Goal: Contribute content: Add original content to the website for others to see

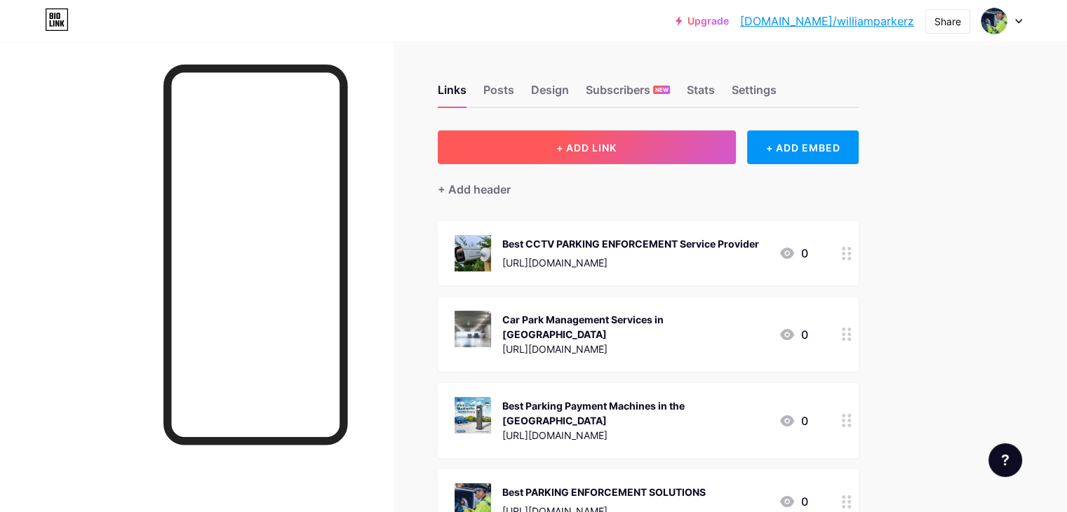
click at [719, 133] on button "+ ADD LINK" at bounding box center [587, 147] width 298 height 34
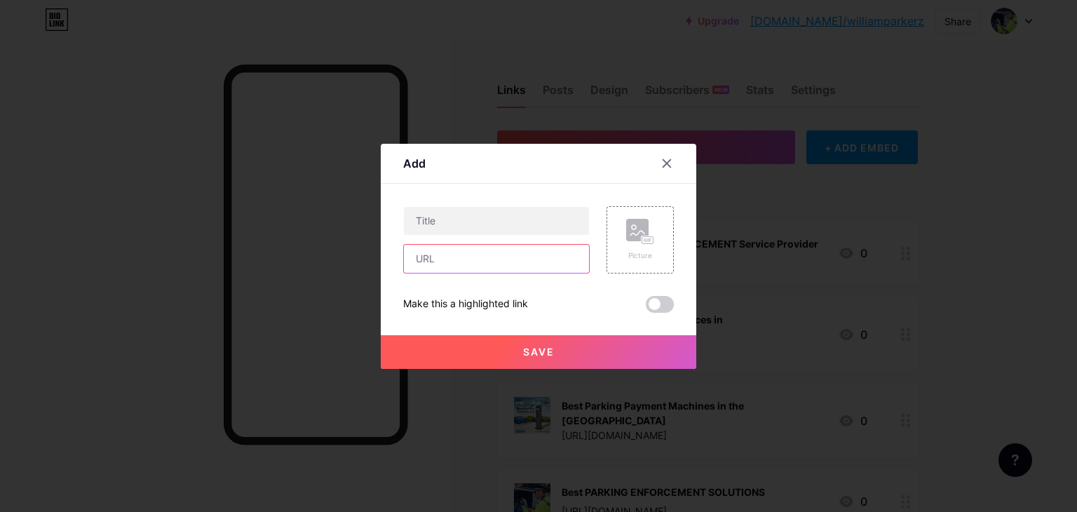
click at [461, 256] on input "text" at bounding box center [496, 259] width 185 height 28
paste input "[URL][DOMAIN_NAME]"
type input "[URL][DOMAIN_NAME]"
click at [518, 213] on input "text" at bounding box center [496, 221] width 185 height 28
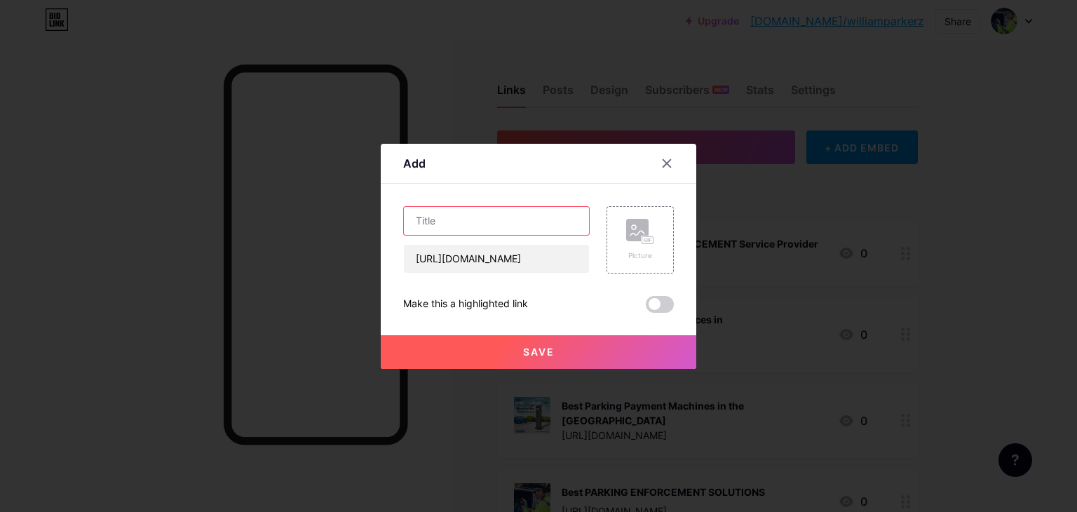
scroll to position [0, 0]
paste input "Monetise your parking space in the [GEOGRAPHIC_DATA]"
type input "Monetise your parking space in the [GEOGRAPHIC_DATA]"
click at [659, 306] on span at bounding box center [660, 304] width 28 height 17
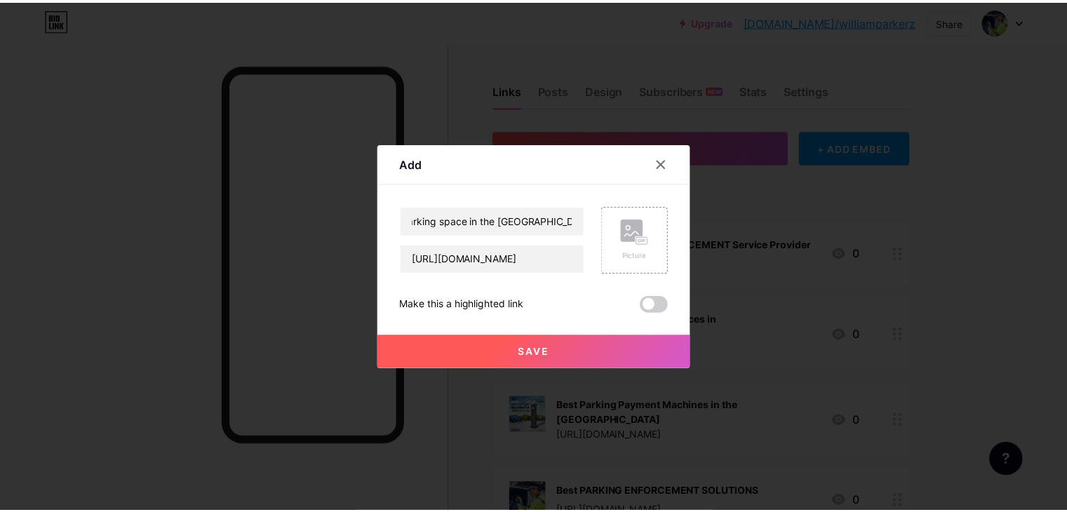
scroll to position [0, 0]
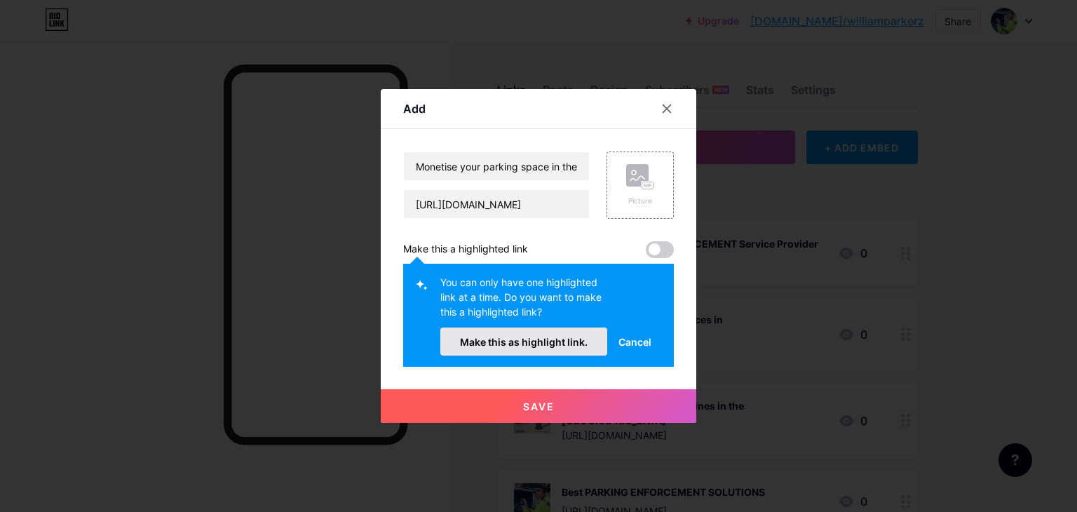
click at [486, 333] on button "Make this as highlight link." at bounding box center [524, 342] width 167 height 28
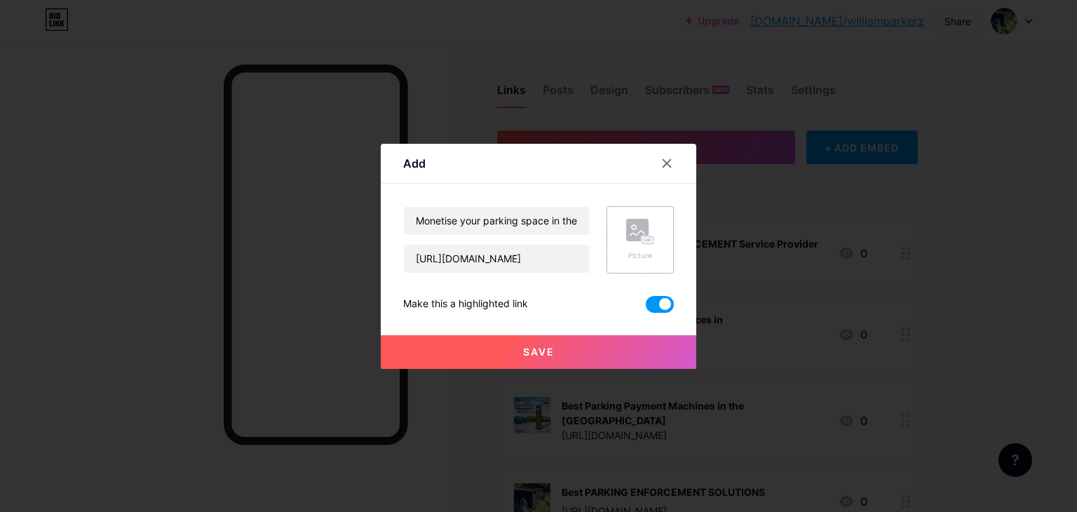
click at [661, 221] on div "Picture" at bounding box center [640, 239] width 67 height 67
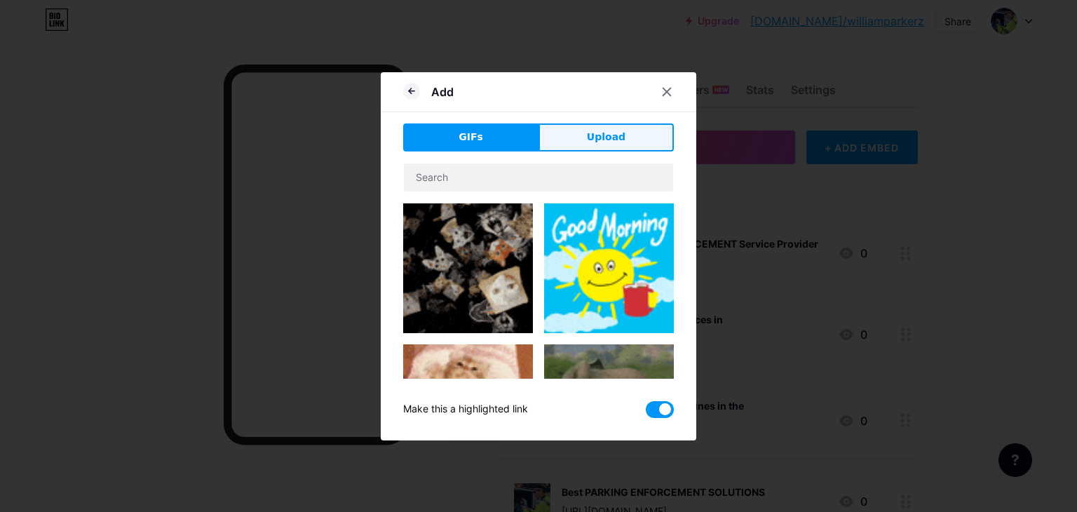
click at [610, 126] on button "Upload" at bounding box center [606, 137] width 135 height 28
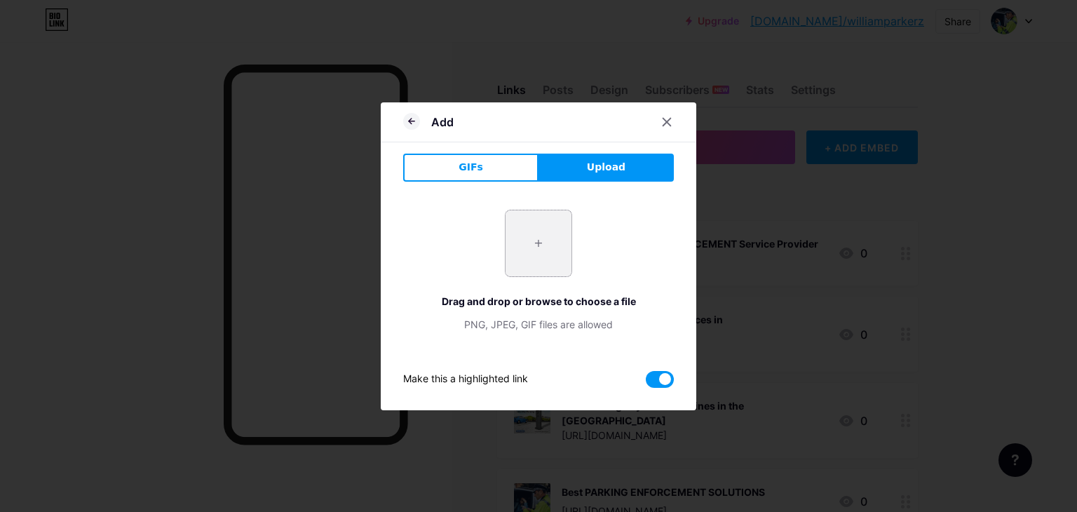
click at [508, 233] on input "file" at bounding box center [539, 243] width 66 height 66
type input "C:\fakepath\Monetise your land and get paid [DATE].png"
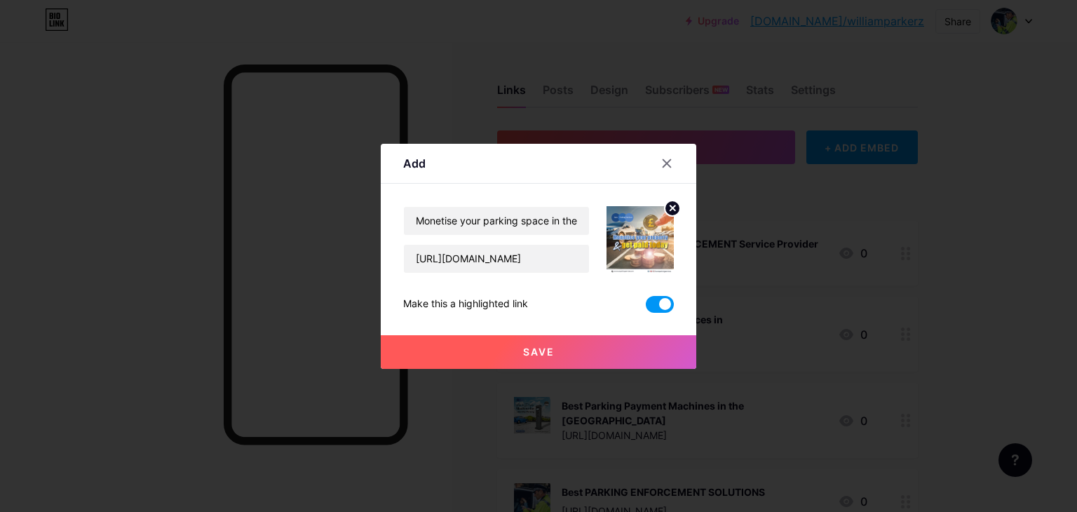
click at [550, 348] on button "Save" at bounding box center [539, 352] width 316 height 34
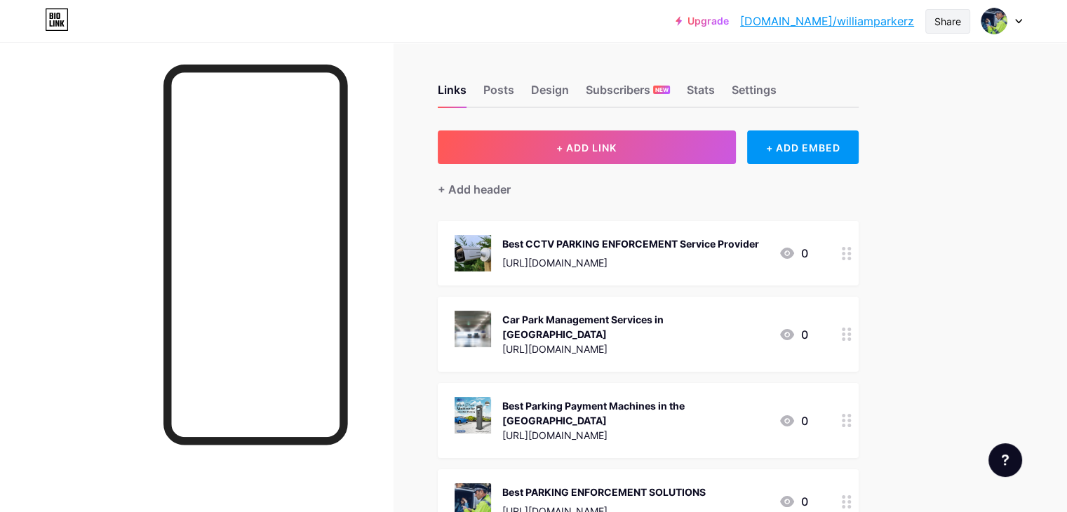
click at [941, 20] on div "Share" at bounding box center [947, 21] width 27 height 15
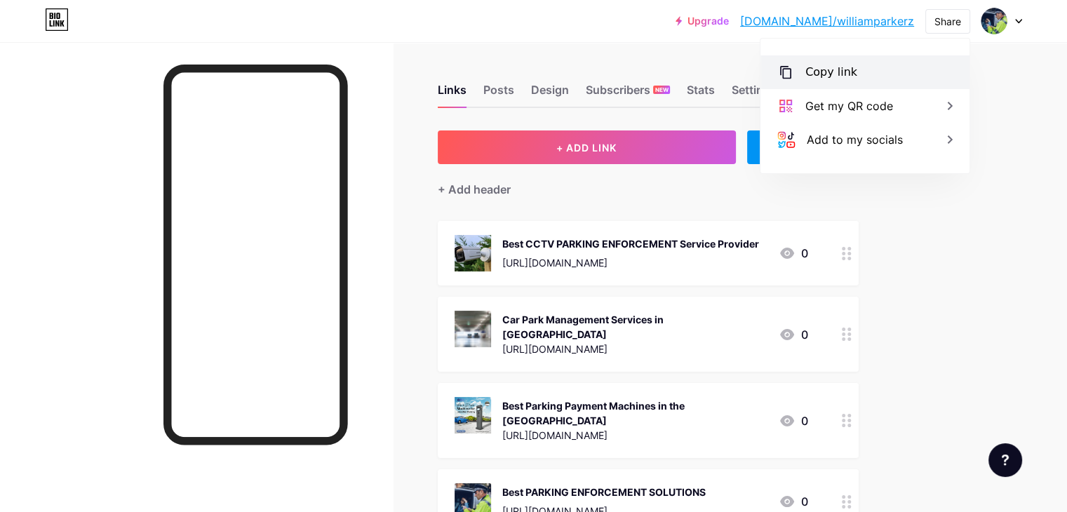
click at [899, 72] on div "Copy link" at bounding box center [864, 72] width 209 height 34
